Goal: Book appointment/travel/reservation

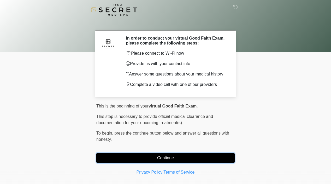
click at [166, 159] on button "Continue" at bounding box center [165, 158] width 138 height 10
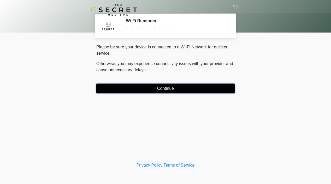
click at [162, 92] on button "Continue" at bounding box center [165, 89] width 138 height 10
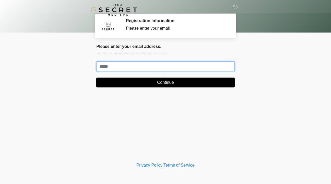
click at [151, 69] on input "Where should we email your treatment plan?" at bounding box center [165, 67] width 138 height 10
type input "**********"
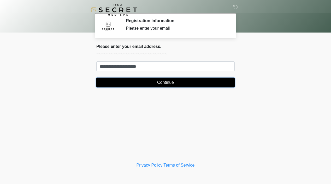
click at [156, 83] on button "Continue" at bounding box center [165, 83] width 138 height 10
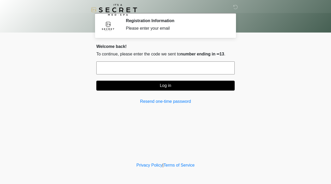
click at [178, 63] on input "text" at bounding box center [165, 68] width 138 height 13
type input "******"
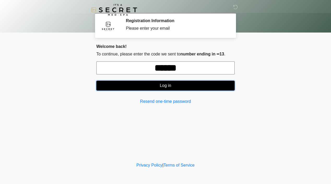
click at [190, 85] on button "Log in" at bounding box center [165, 86] width 138 height 10
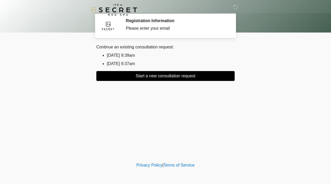
click at [135, 56] on li "2025/08/20 9:39am" at bounding box center [171, 55] width 128 height 6
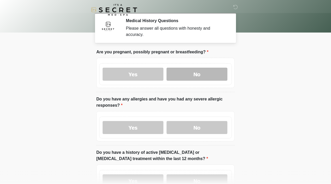
click at [194, 73] on label "No" at bounding box center [196, 74] width 61 height 13
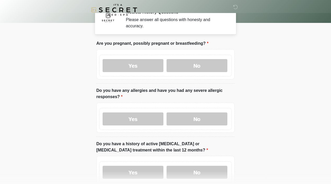
scroll to position [10, 0]
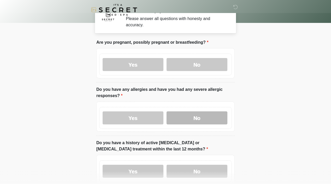
click at [195, 115] on label "No" at bounding box center [196, 118] width 61 height 13
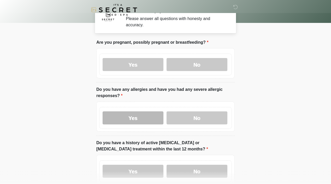
click at [145, 116] on label "Yes" at bounding box center [133, 118] width 61 height 13
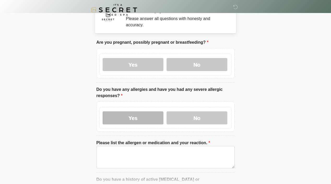
scroll to position [33, 0]
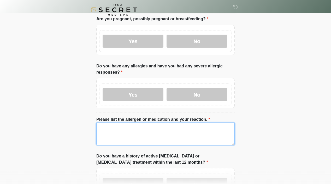
click at [142, 134] on textarea "Please list the allergen or medication and your reaction." at bounding box center [165, 134] width 138 height 22
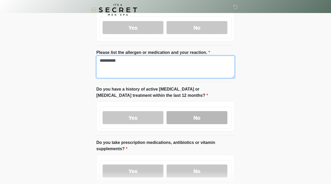
type textarea "**********"
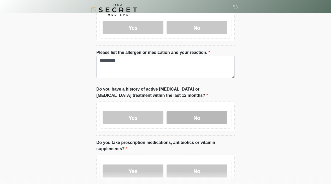
click at [192, 112] on label "No" at bounding box center [196, 117] width 61 height 13
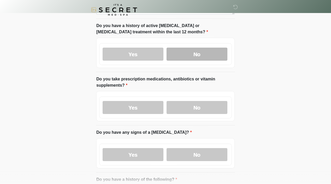
scroll to position [181, 0]
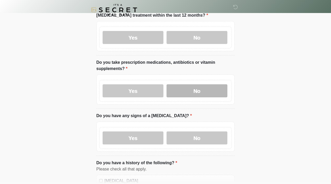
click at [189, 88] on label "No" at bounding box center [196, 91] width 61 height 13
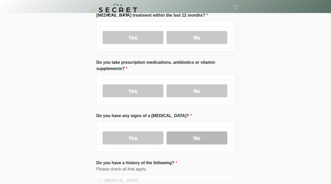
click at [187, 141] on label "No" at bounding box center [196, 138] width 61 height 13
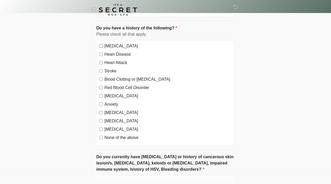
scroll to position [324, 0]
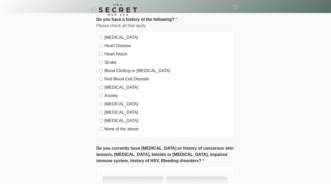
click at [129, 128] on label "None of the above" at bounding box center [167, 129] width 127 height 6
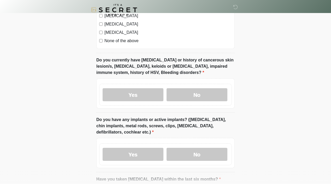
scroll to position [415, 0]
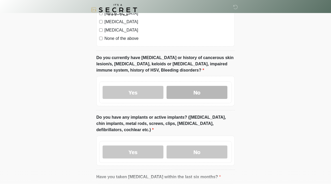
click at [190, 87] on label "No" at bounding box center [196, 92] width 61 height 13
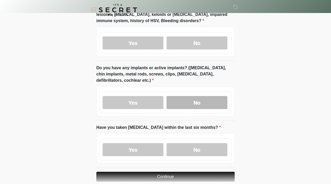
click at [191, 103] on label "No" at bounding box center [196, 102] width 61 height 13
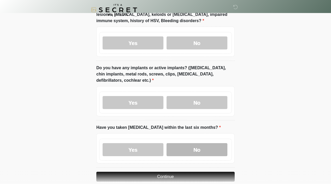
click at [186, 152] on label "No" at bounding box center [196, 149] width 61 height 13
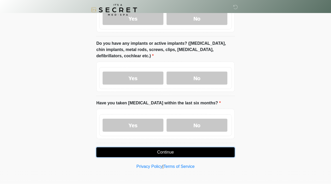
click at [177, 153] on button "Continue" at bounding box center [165, 153] width 138 height 10
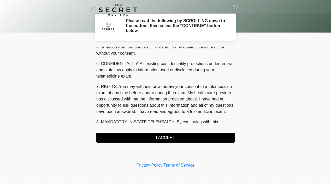
scroll to position [223, 0]
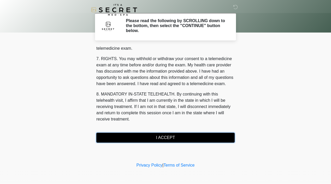
click at [167, 140] on button "I ACCEPT" at bounding box center [165, 138] width 138 height 10
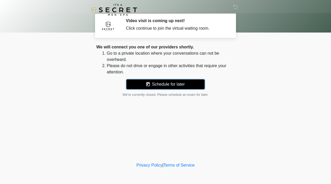
click at [148, 85] on icon at bounding box center [148, 84] width 4 height 4
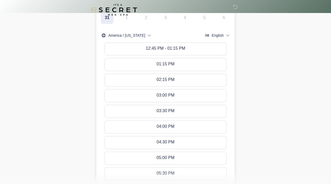
scroll to position [199, 0]
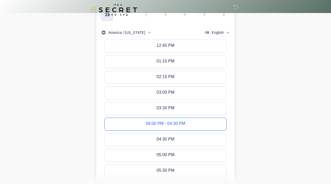
click at [173, 122] on div "04:00 PM - 04:30 PM" at bounding box center [165, 125] width 39 height 6
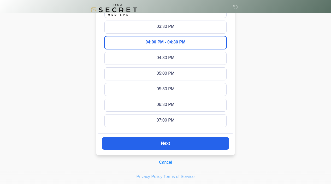
scroll to position [292, 0]
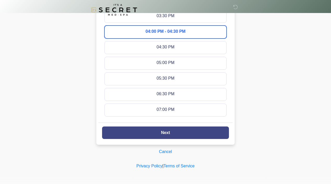
click at [188, 130] on button "Next" at bounding box center [165, 133] width 127 height 13
